Goal: Register for event/course

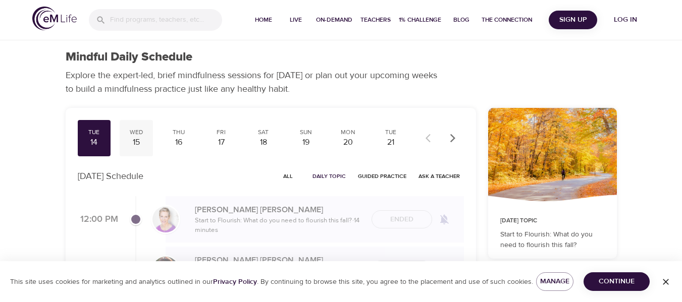
click at [134, 139] on div "15" at bounding box center [136, 143] width 25 height 12
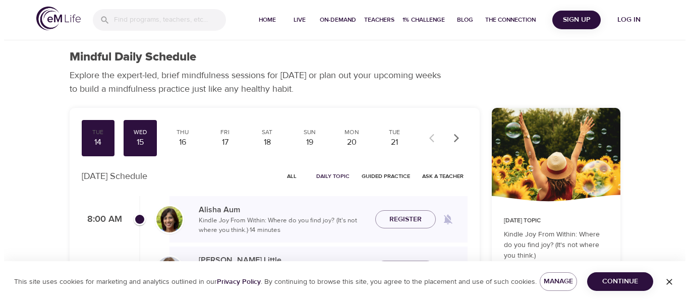
scroll to position [50, 0]
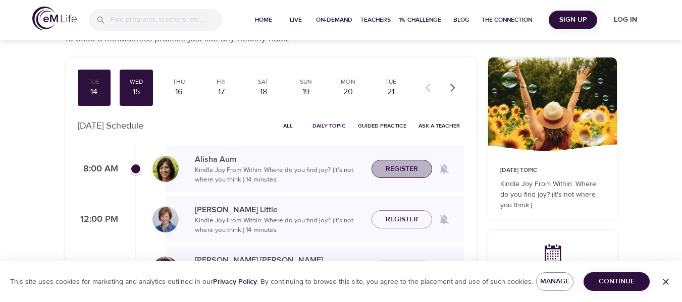
click at [388, 172] on span "Register" at bounding box center [401, 169] width 32 height 13
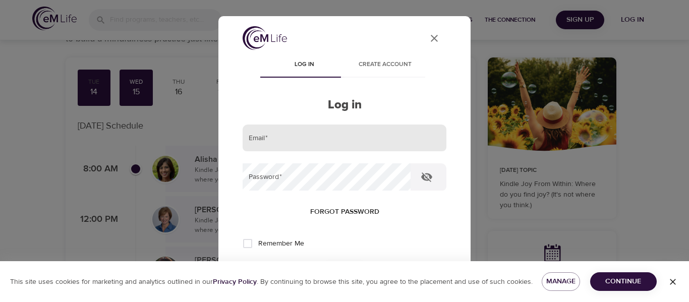
click at [291, 138] on input "email" at bounding box center [345, 138] width 204 height 27
type input "[EMAIL_ADDRESS][PERSON_NAME][DOMAIN_NAME]"
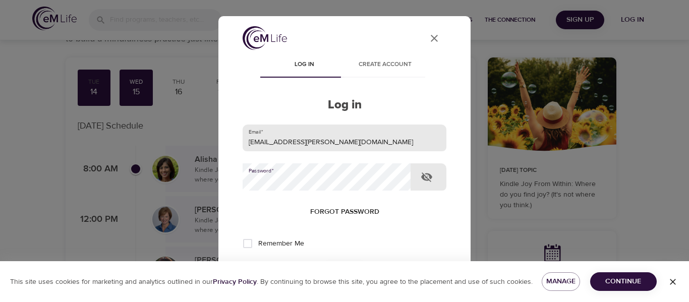
click at [320, 266] on button "Log in" at bounding box center [344, 276] width 49 height 21
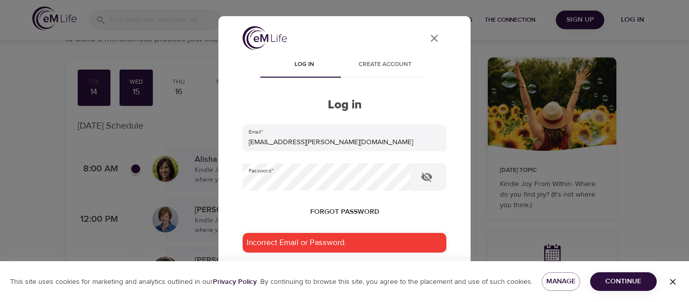
click at [333, 158] on form "Email   * [EMAIL_ADDRESS][PERSON_NAME][DOMAIN_NAME] Password   * Forgot passwor…" at bounding box center [345, 220] width 204 height 191
click at [426, 178] on icon "button" at bounding box center [426, 178] width 11 height 10
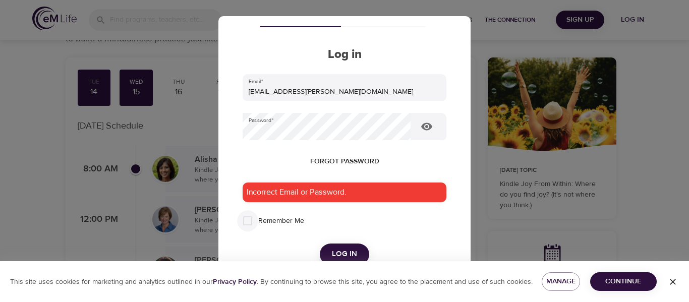
click at [246, 220] on input "Remember Me" at bounding box center [247, 220] width 21 height 21
checkbox input "true"
click at [336, 255] on span "Log in" at bounding box center [344, 254] width 25 height 13
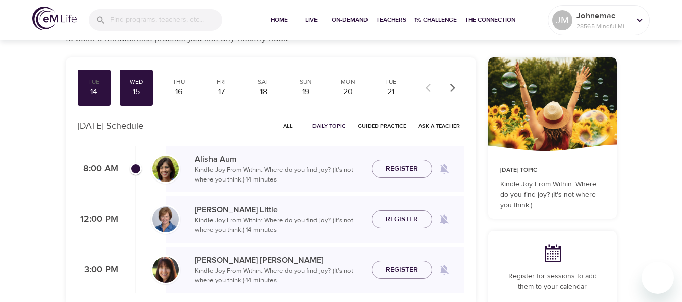
checkbox input "true"
click at [392, 176] on button "Register" at bounding box center [401, 169] width 61 height 19
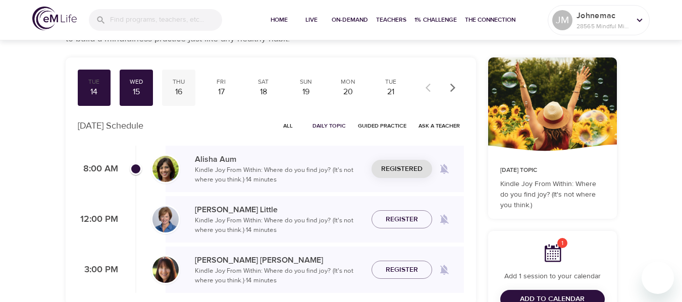
click at [179, 84] on div "Thu" at bounding box center [178, 82] width 25 height 9
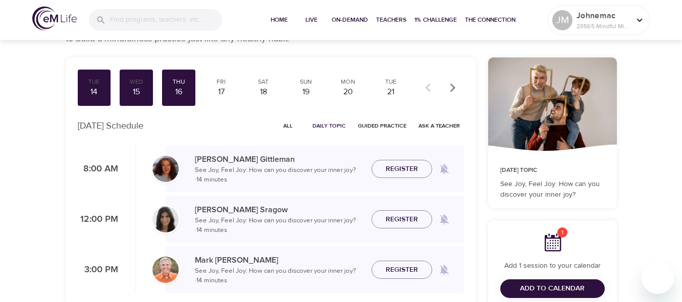
click at [386, 171] on span "Register" at bounding box center [401, 169] width 32 height 13
click at [218, 81] on div "Fri" at bounding box center [220, 82] width 25 height 9
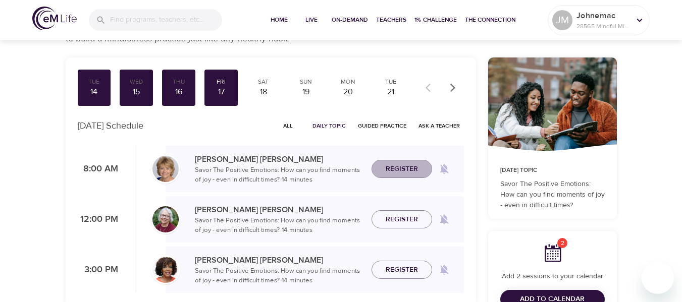
click at [403, 170] on span "Register" at bounding box center [401, 169] width 32 height 13
click at [262, 86] on div "18" at bounding box center [263, 92] width 25 height 12
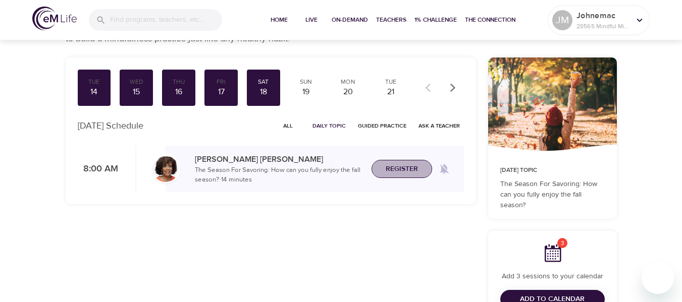
click at [394, 166] on span "Register" at bounding box center [401, 169] width 32 height 13
click at [302, 92] on div "19" at bounding box center [305, 92] width 25 height 12
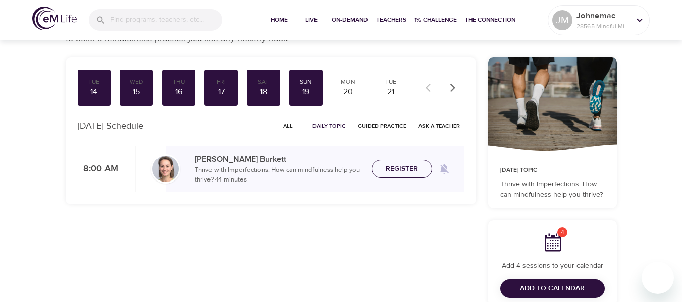
click at [406, 175] on span "Register" at bounding box center [401, 169] width 32 height 13
click at [349, 90] on div "20" at bounding box center [348, 92] width 25 height 12
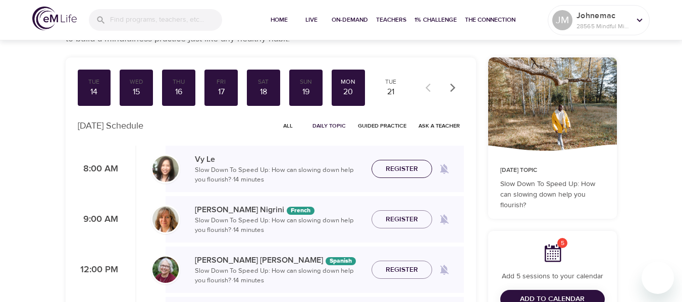
click at [399, 170] on span "Register" at bounding box center [401, 169] width 32 height 13
click at [391, 88] on div "21" at bounding box center [390, 92] width 25 height 12
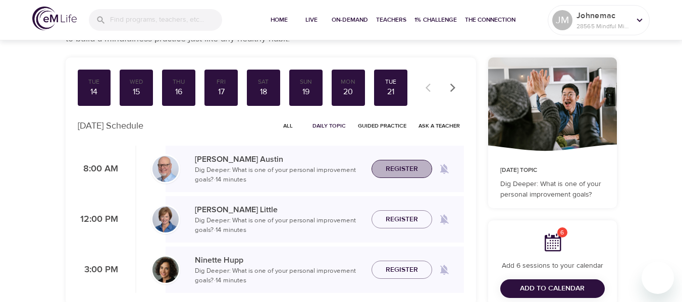
click at [402, 169] on span "Register" at bounding box center [401, 169] width 32 height 13
click at [453, 88] on icon "button" at bounding box center [453, 88] width 10 height 10
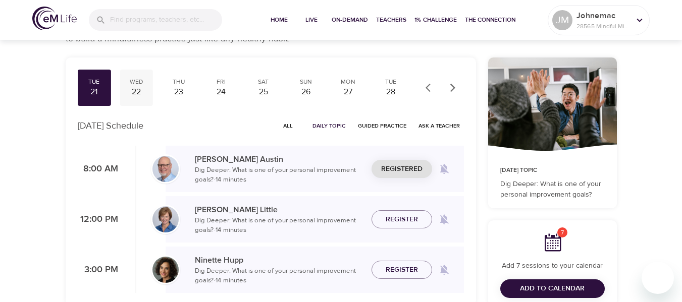
click at [141, 86] on div "22" at bounding box center [136, 92] width 25 height 12
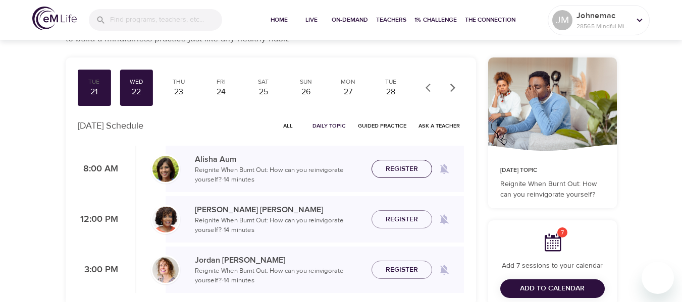
click at [393, 167] on span "Register" at bounding box center [401, 169] width 32 height 13
click at [176, 93] on div "23" at bounding box center [178, 92] width 25 height 12
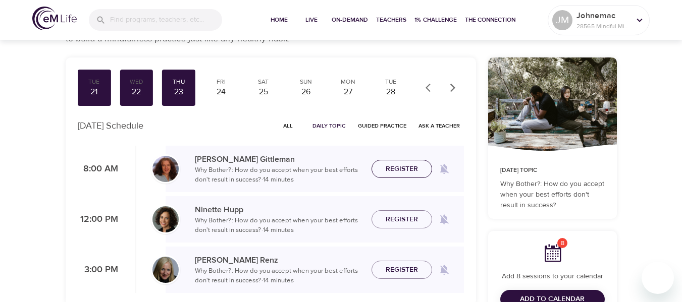
click at [409, 167] on span "Register" at bounding box center [401, 169] width 32 height 13
click at [222, 88] on div "24" at bounding box center [220, 92] width 25 height 12
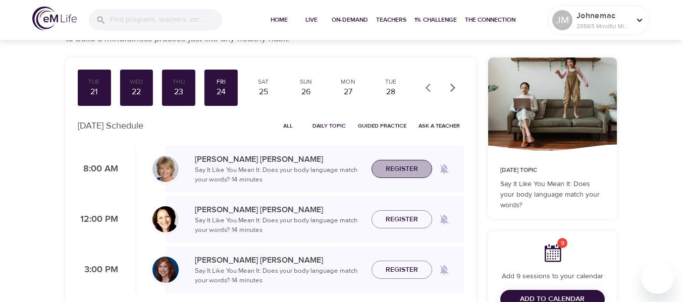
click at [405, 173] on span "Register" at bounding box center [401, 169] width 32 height 13
click at [259, 86] on div "25" at bounding box center [263, 92] width 25 height 12
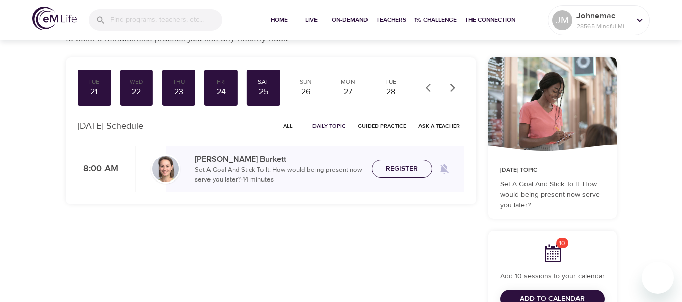
click at [401, 168] on span "Register" at bounding box center [401, 169] width 32 height 13
click at [309, 85] on div "Sun" at bounding box center [305, 82] width 25 height 9
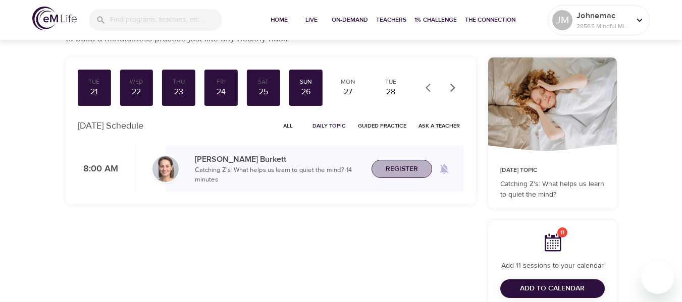
click at [409, 169] on span "Register" at bounding box center [401, 169] width 32 height 13
click at [346, 92] on div "27" at bounding box center [348, 92] width 25 height 12
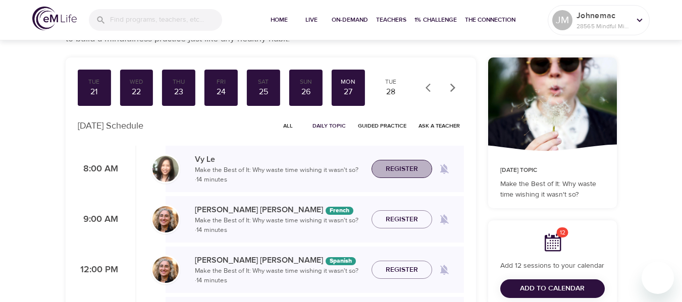
click at [400, 166] on span "Register" at bounding box center [401, 169] width 32 height 13
click at [391, 87] on div "28" at bounding box center [390, 92] width 25 height 12
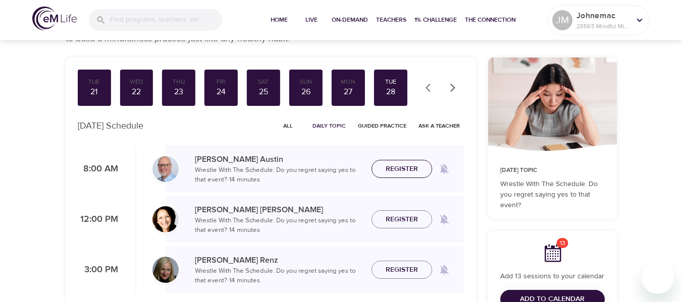
click at [403, 165] on span "Register" at bounding box center [401, 169] width 32 height 13
click at [451, 87] on icon "button" at bounding box center [453, 88] width 10 height 10
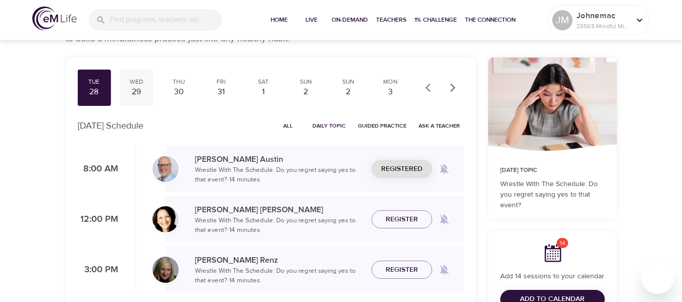
click at [138, 87] on div "29" at bounding box center [136, 92] width 25 height 12
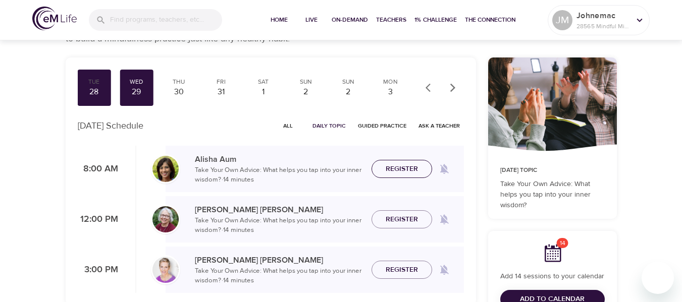
click at [386, 173] on span "Register" at bounding box center [401, 169] width 32 height 13
click at [178, 86] on div "30" at bounding box center [178, 92] width 25 height 12
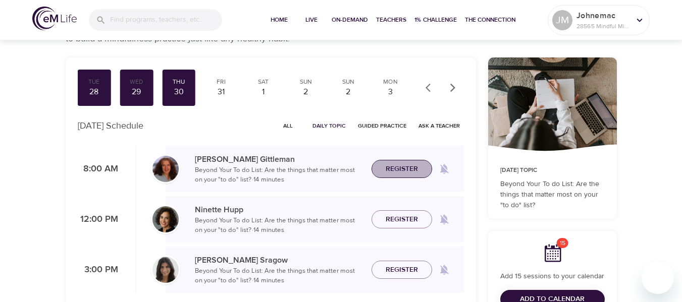
click at [390, 174] on span "Register" at bounding box center [401, 169] width 32 height 13
click at [219, 88] on div "31" at bounding box center [220, 92] width 25 height 12
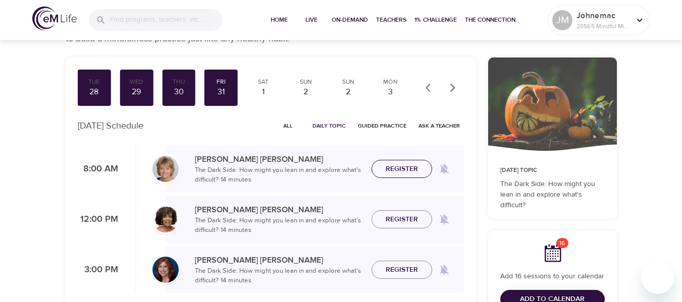
click at [404, 174] on span "Register" at bounding box center [401, 169] width 32 height 13
click at [269, 89] on div "1" at bounding box center [263, 92] width 25 height 12
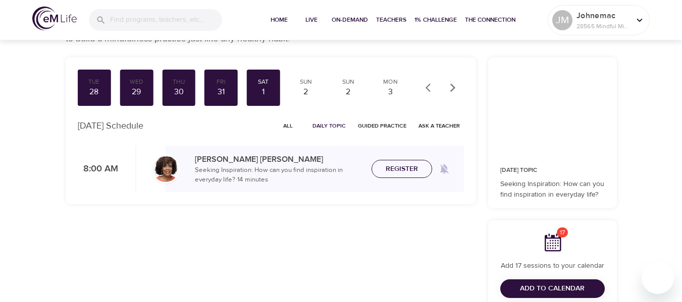
click at [410, 175] on span "Register" at bounding box center [401, 169] width 32 height 13
click at [305, 86] on div "2" at bounding box center [305, 92] width 25 height 12
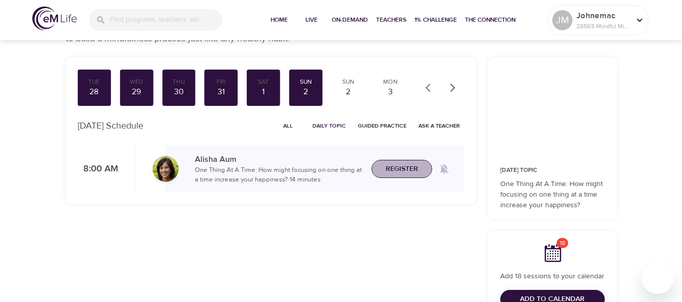
click at [390, 170] on span "Register" at bounding box center [401, 169] width 32 height 13
click at [347, 86] on div "2" at bounding box center [348, 92] width 25 height 12
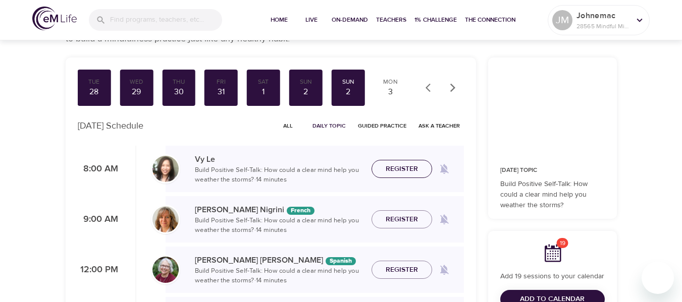
drag, startPoint x: 399, startPoint y: 162, endPoint x: 396, endPoint y: 145, distance: 17.4
click at [399, 162] on button "Register" at bounding box center [401, 169] width 61 height 19
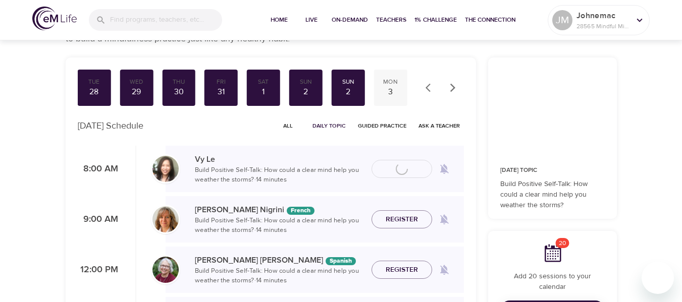
click at [392, 91] on div "3" at bounding box center [390, 92] width 25 height 12
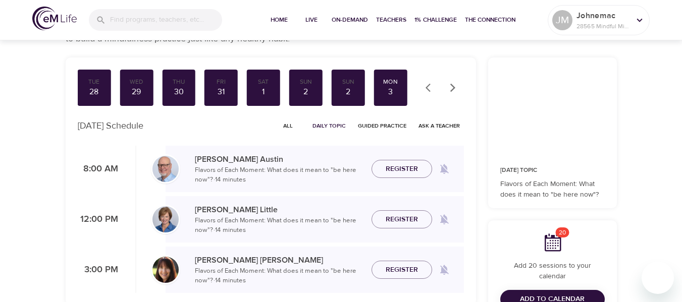
click at [410, 165] on span "Register" at bounding box center [401, 169] width 32 height 13
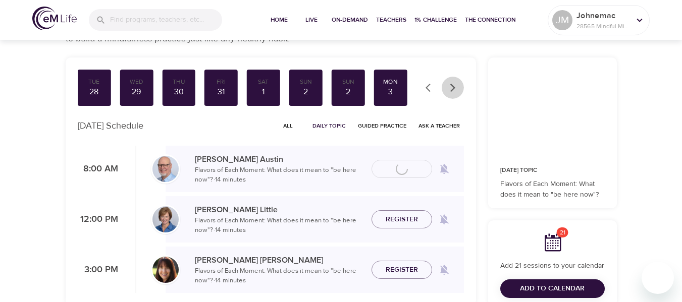
click at [453, 89] on icon "button" at bounding box center [452, 87] width 5 height 9
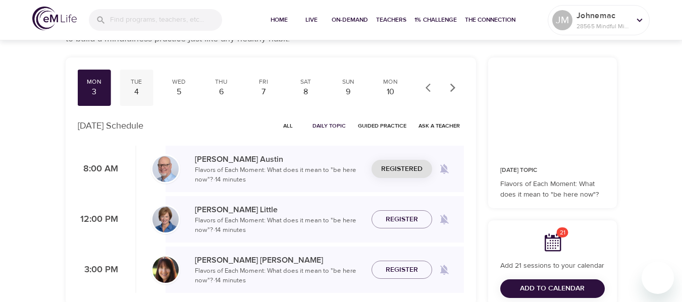
click at [139, 87] on div "4" at bounding box center [136, 92] width 25 height 12
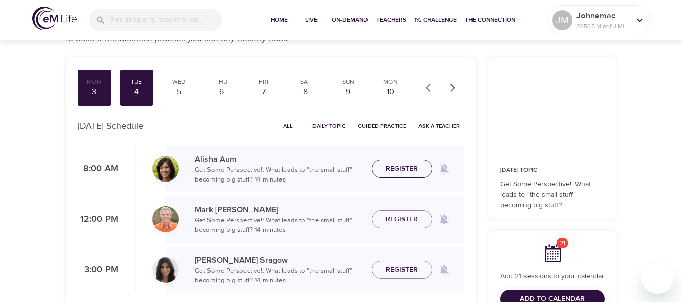
click at [381, 164] on span "Register" at bounding box center [401, 169] width 44 height 13
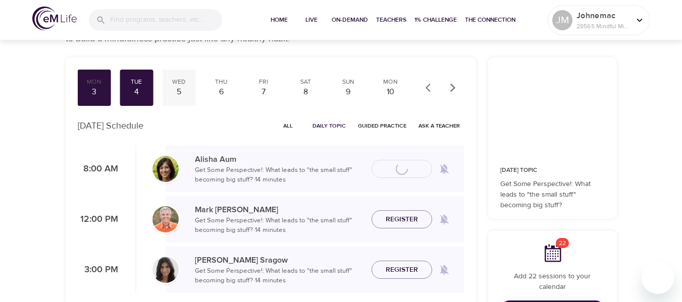
click at [178, 89] on div "5" at bounding box center [178, 92] width 25 height 12
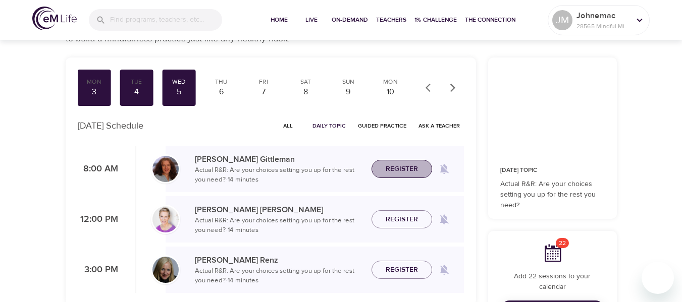
click at [385, 172] on span "Register" at bounding box center [401, 169] width 44 height 13
click at [224, 88] on div "6" at bounding box center [220, 92] width 25 height 12
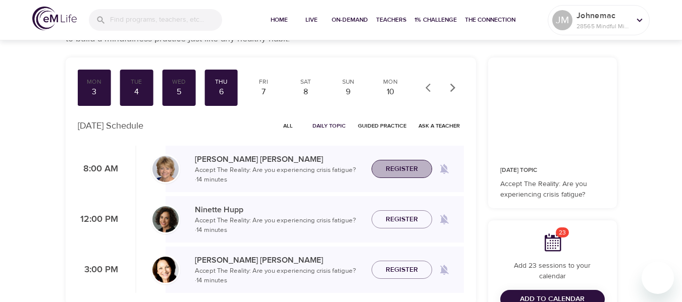
click at [399, 172] on span "Register" at bounding box center [401, 169] width 32 height 13
click at [263, 82] on div "Fri" at bounding box center [263, 82] width 25 height 9
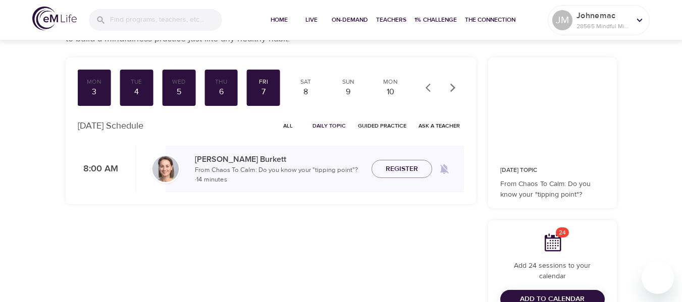
click at [388, 167] on span "Register" at bounding box center [401, 169] width 32 height 13
click at [304, 89] on div "8" at bounding box center [305, 92] width 25 height 12
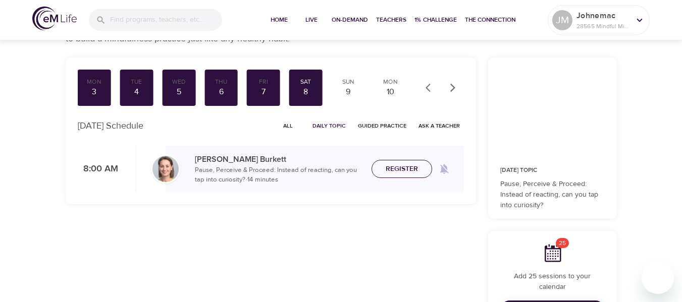
click at [400, 172] on span "Register" at bounding box center [401, 169] width 32 height 13
click at [347, 91] on div "9" at bounding box center [348, 92] width 25 height 12
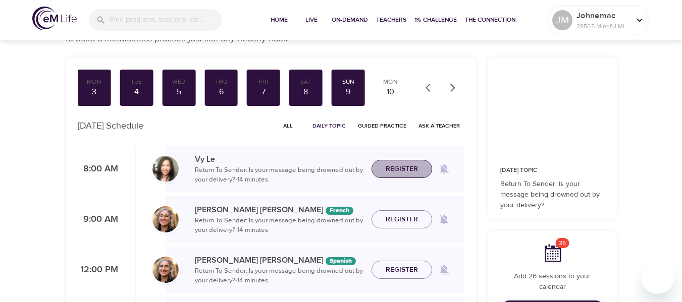
click at [402, 169] on span "Register" at bounding box center [401, 169] width 32 height 13
click at [393, 88] on div "10" at bounding box center [390, 92] width 25 height 12
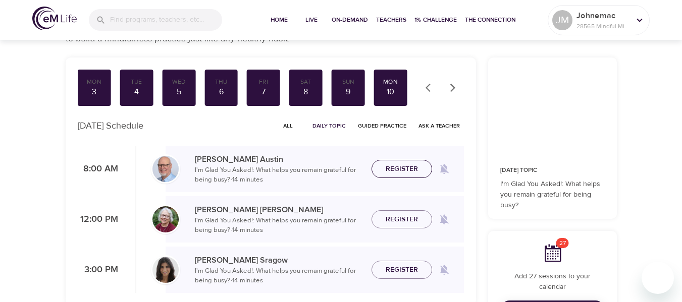
click at [413, 171] on span "Register" at bounding box center [401, 169] width 32 height 13
click at [452, 90] on icon "button" at bounding box center [453, 88] width 10 height 10
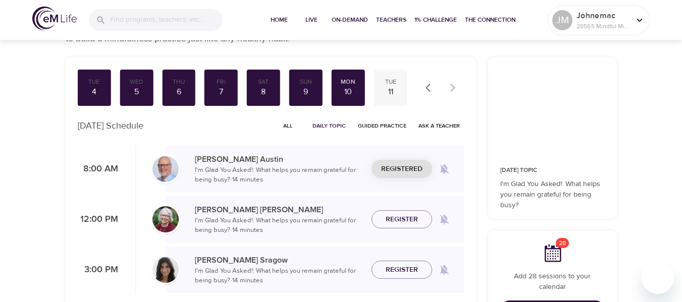
click at [392, 84] on div "Tue" at bounding box center [390, 82] width 25 height 9
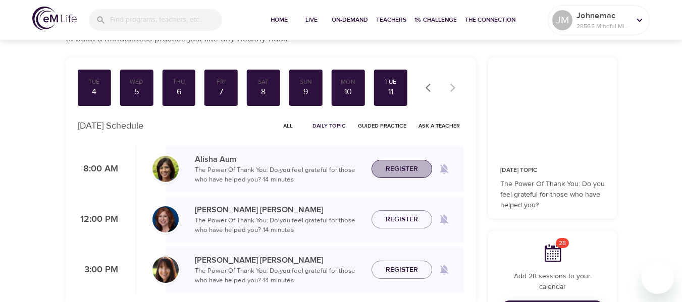
click at [396, 169] on span "Register" at bounding box center [401, 169] width 32 height 13
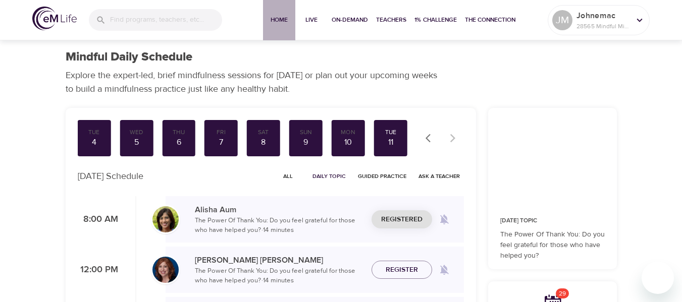
click at [281, 21] on span "Home" at bounding box center [279, 20] width 24 height 11
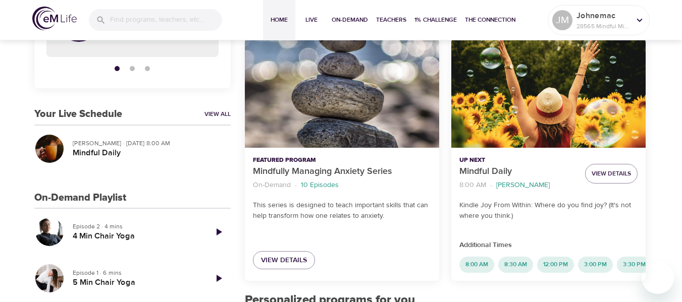
scroll to position [202, 0]
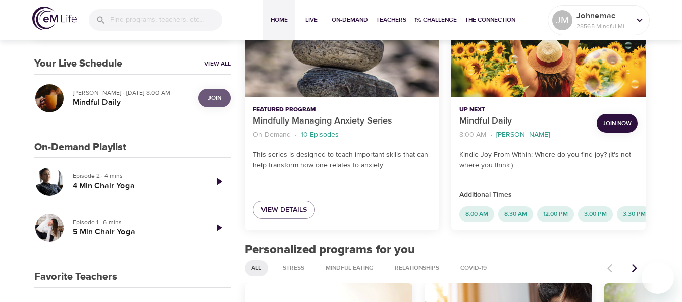
click at [214, 98] on span "Join" at bounding box center [214, 98] width 13 height 11
